Goal: Information Seeking & Learning: Learn about a topic

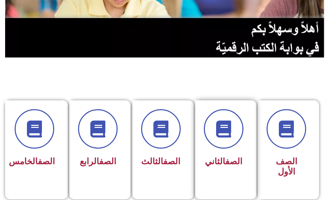
scroll to position [136, 0]
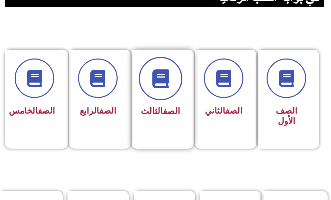
click at [170, 79] on span at bounding box center [161, 79] width 44 height 44
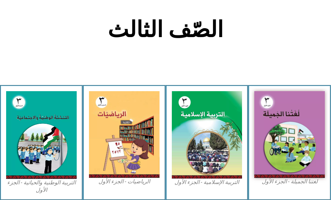
scroll to position [136, 0]
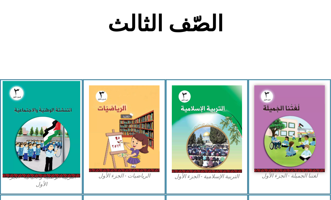
click at [44, 120] on img at bounding box center [41, 129] width 77 height 97
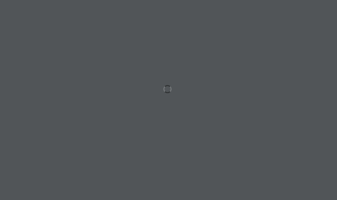
scroll to position [0, 21]
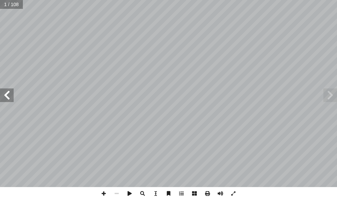
click at [10, 96] on span at bounding box center [7, 96] width 14 height 14
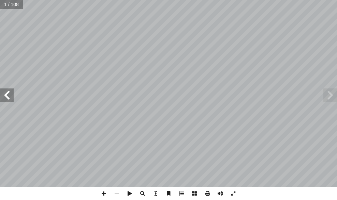
click at [10, 96] on span at bounding box center [7, 96] width 14 height 14
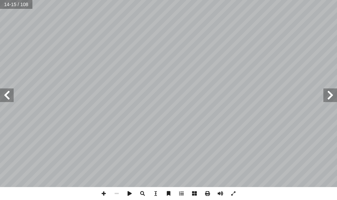
click at [10, 96] on span at bounding box center [7, 96] width 14 height 14
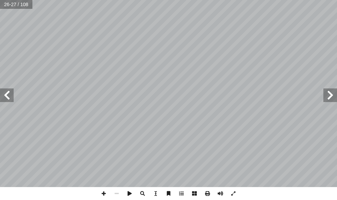
click at [328, 100] on span at bounding box center [330, 96] width 14 height 14
click at [104, 194] on span at bounding box center [103, 194] width 13 height 13
click at [9, 100] on span at bounding box center [7, 96] width 14 height 14
click at [331, 96] on span at bounding box center [330, 96] width 14 height 14
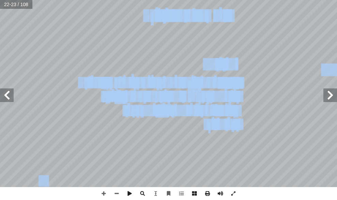
click at [332, 92] on div "١٨ : ً نا َّ ح َ ل ُ م َ شيد َّ الن أ ا َ ر ْ ق َ ن نشاط (٢): .موعات ْ ج َ م ِ …" at bounding box center [168, 94] width 337 height 188
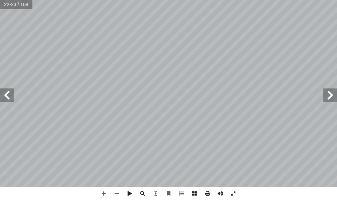
click at [10, 99] on span at bounding box center [7, 96] width 14 height 14
click at [10, 98] on span at bounding box center [7, 96] width 14 height 14
click at [5, 95] on span at bounding box center [7, 96] width 14 height 14
